Goal: Find specific page/section: Find specific page/section

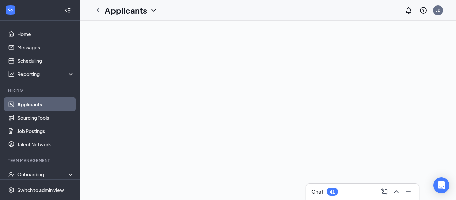
click at [39, 107] on link "Applicants" at bounding box center [45, 104] width 57 height 13
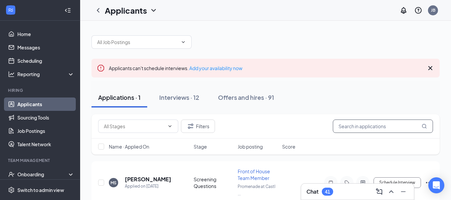
click at [356, 127] on input "text" at bounding box center [383, 126] width 100 height 13
type input "[PERSON_NAME]"
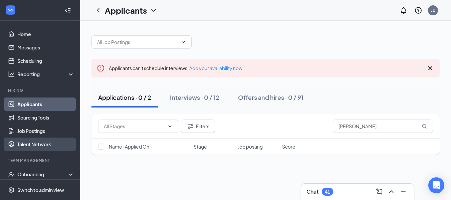
click at [33, 142] on link "Talent Network" at bounding box center [45, 144] width 57 height 13
